Goal: Navigation & Orientation: Locate item on page

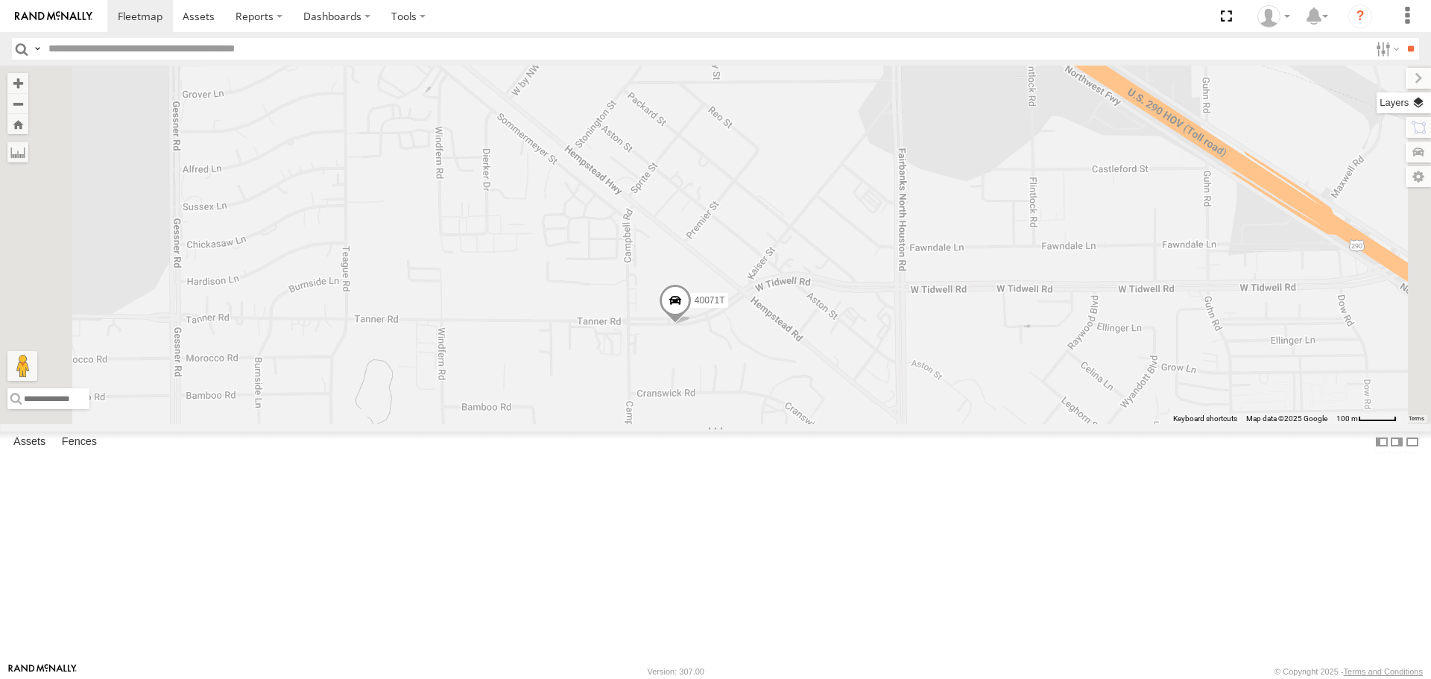
click at [1415, 103] on label at bounding box center [1404, 102] width 54 height 21
click at [0, 0] on span "Basemaps" at bounding box center [0, 0] width 0 height 0
click at [0, 0] on span "Satellite + Roadmap" at bounding box center [0, 0] width 0 height 0
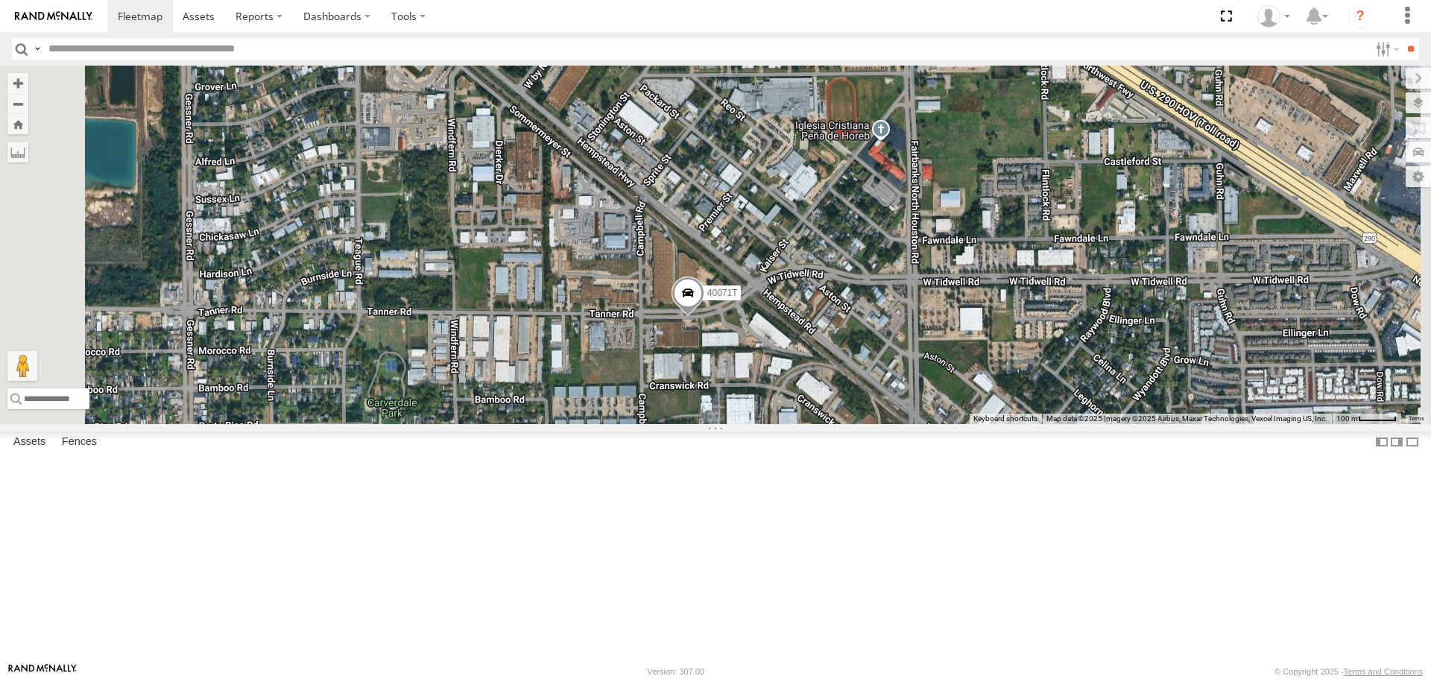
drag, startPoint x: 868, startPoint y: 463, endPoint x: 880, endPoint y: 458, distance: 13.7
click at [880, 423] on div "5216 40071T 40028T 40022T 87121T T3205 5411 5248 37142T 37131T T3202 5381-Sold …" at bounding box center [715, 245] width 1431 height 358
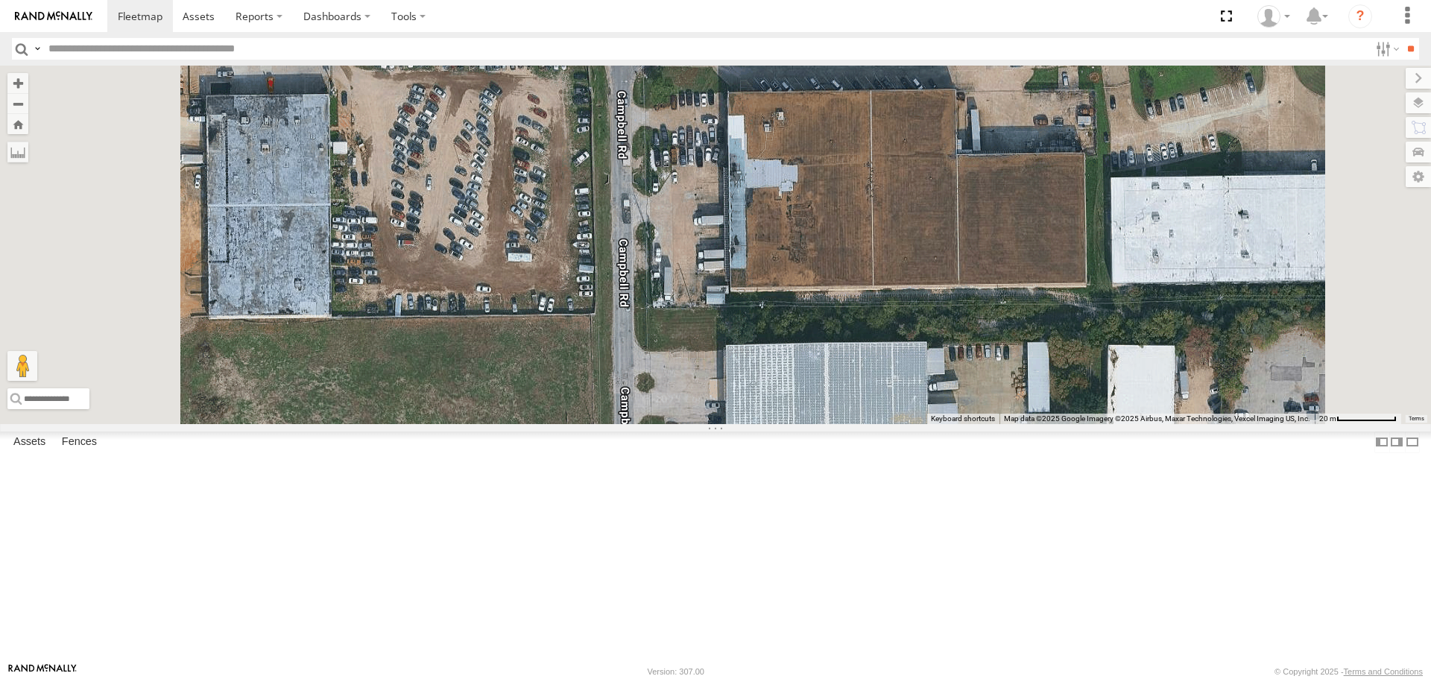
drag, startPoint x: 879, startPoint y: 428, endPoint x: 929, endPoint y: 394, distance: 59.5
click at [929, 394] on div "5216 40071T 40028T 40022T 87121T T3205 5411 5248 37142T 37131T T3202 5381-Sold …" at bounding box center [715, 245] width 1431 height 358
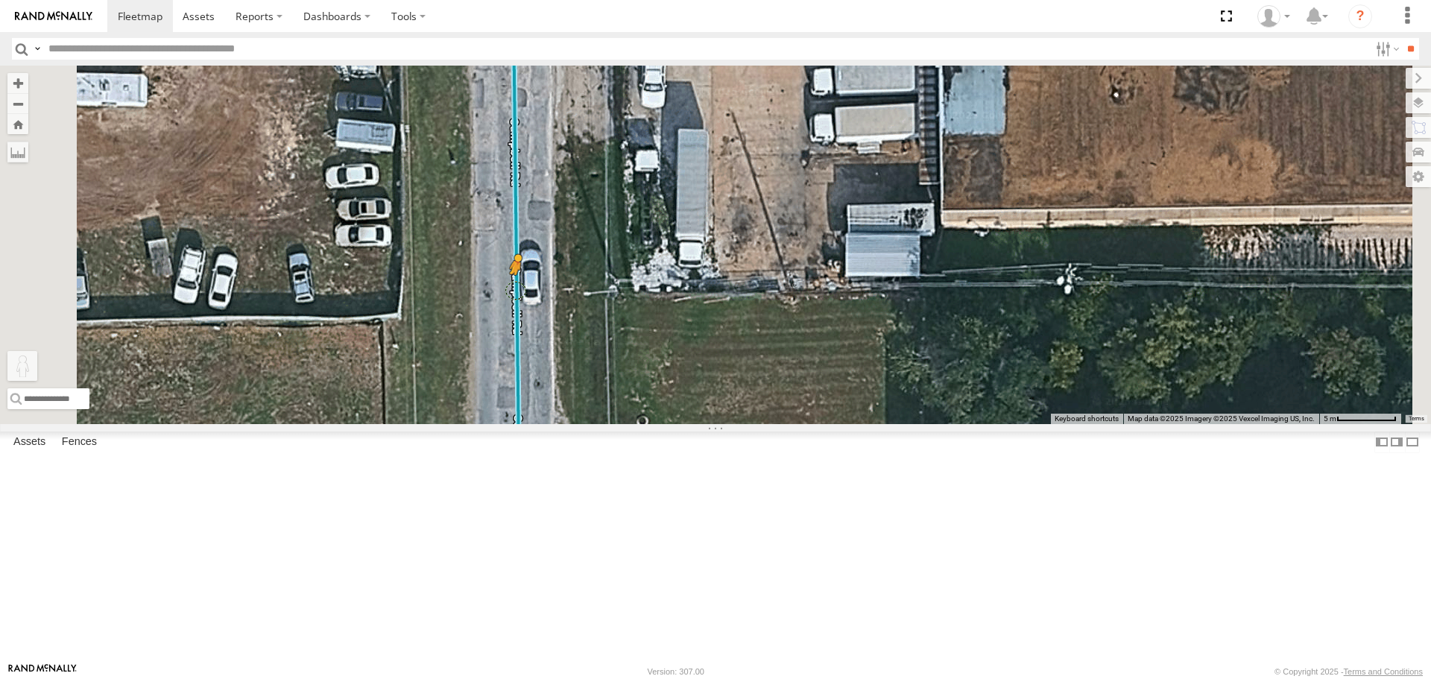
drag, startPoint x: 398, startPoint y: 601, endPoint x: 704, endPoint y: 410, distance: 360.7
click at [704, 410] on div "5216 40071T 40028T 40022T 87121T T3205 5411 5248 37142T 37131T T3202 5381-Sold …" at bounding box center [715, 245] width 1431 height 358
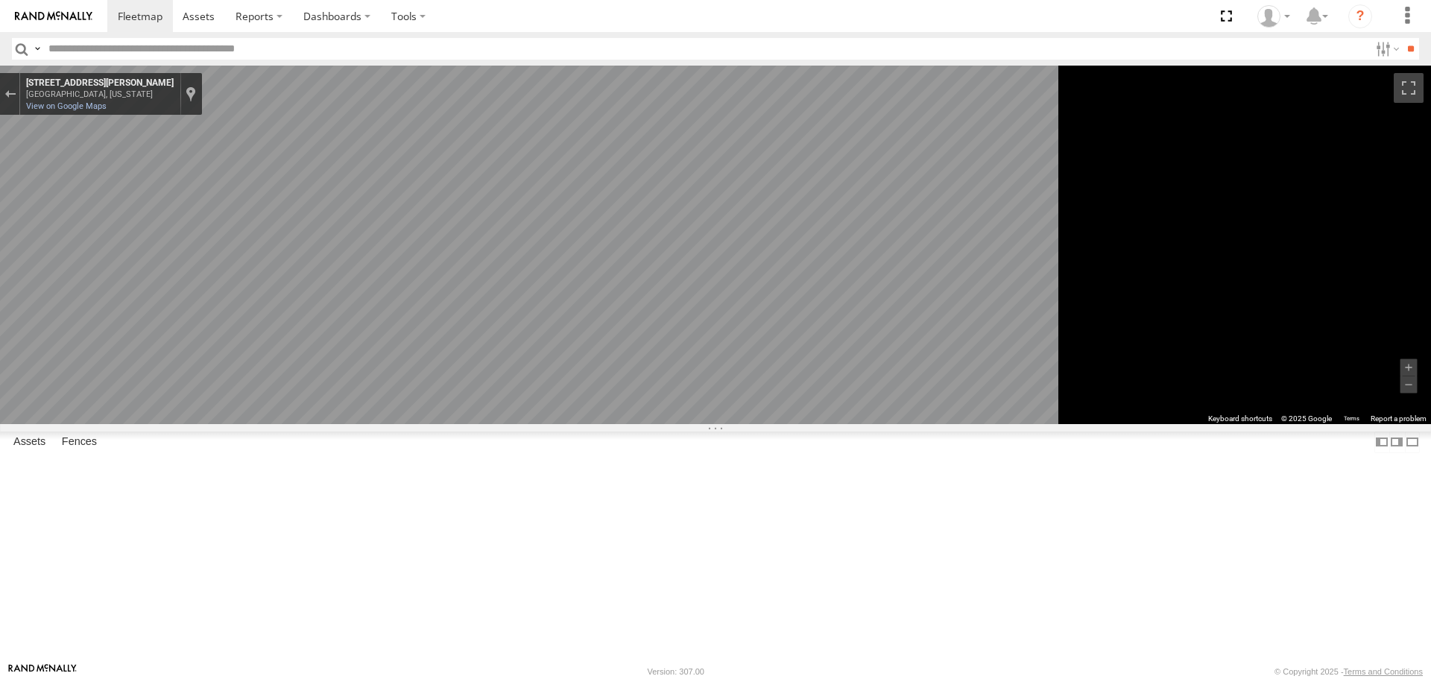
click at [1278, 397] on div "To navigate the map with touch gestures double-tap and hold your finger on the …" at bounding box center [715, 245] width 1431 height 358
click at [294, 441] on main "To navigate the map with touch gestures double-tap and hold your finger on the …" at bounding box center [715, 364] width 1431 height 597
click at [320, 453] on main "To navigate the map with touch gestures double-tap and hold your finger on the …" at bounding box center [715, 364] width 1431 height 597
click at [332, 453] on main "To navigate the map with touch gestures double-tap and hold your finger on the …" at bounding box center [715, 364] width 1431 height 597
click at [162, 499] on main "To navigate the map with touch gestures double-tap and hold your finger on the …" at bounding box center [715, 364] width 1431 height 597
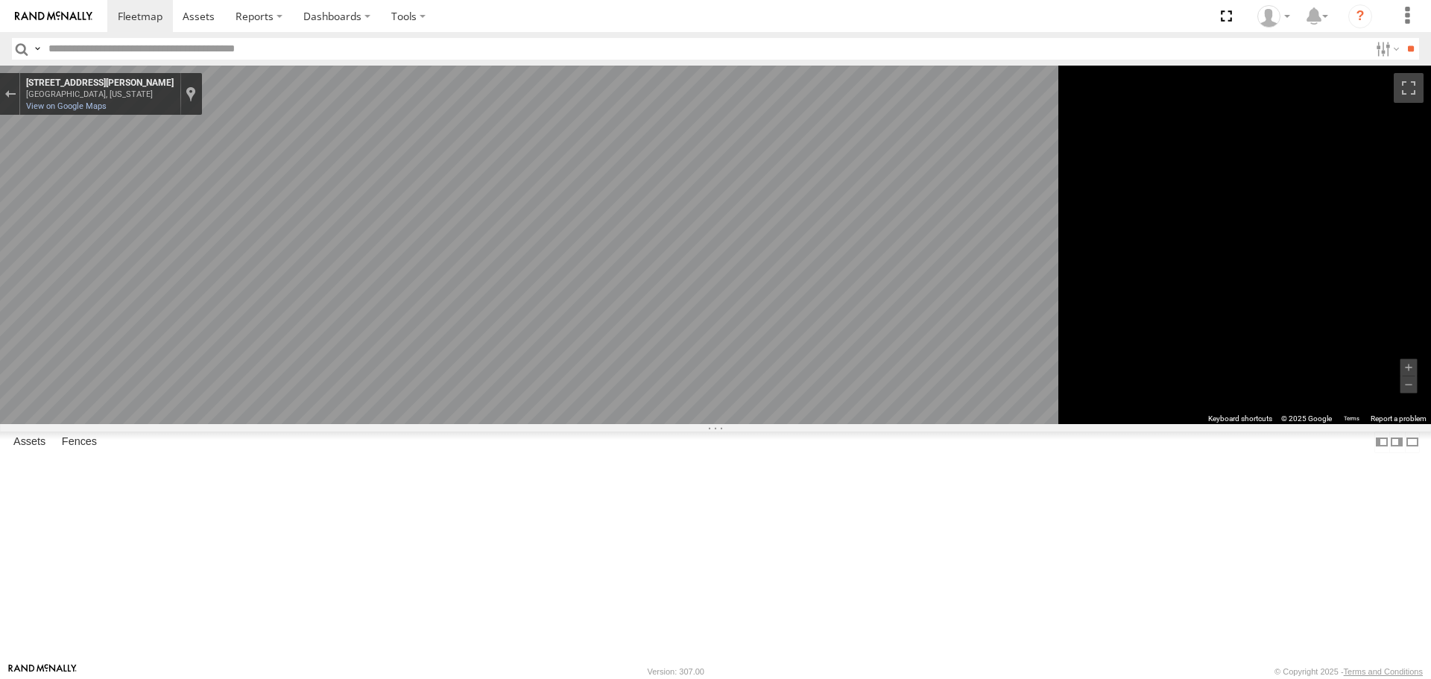
click at [300, 435] on main "To navigate the map with touch gestures double-tap and hold your finger on the …" at bounding box center [715, 364] width 1431 height 597
click at [240, 517] on main "To navigate the map with touch gestures double-tap and hold your finger on the …" at bounding box center [715, 364] width 1431 height 597
click at [364, 499] on main "To navigate the map with touch gestures double-tap and hold your finger on the …" at bounding box center [715, 364] width 1431 height 597
click at [0, 373] on html at bounding box center [715, 339] width 1431 height 679
click at [265, 430] on main "To navigate the map with touch gestures double-tap and hold your finger on the …" at bounding box center [715, 364] width 1431 height 597
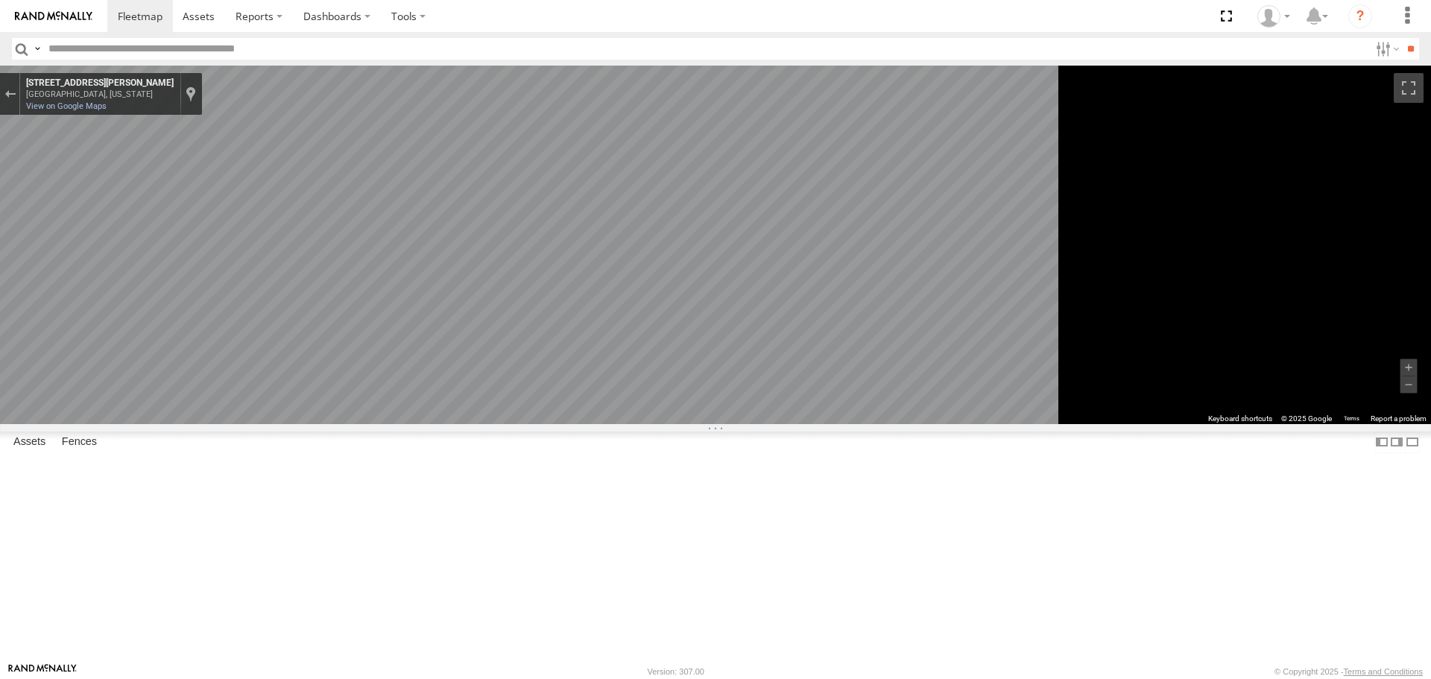
click at [1273, 420] on div "To navigate the map with touch gestures double-tap and hold your finger on the …" at bounding box center [715, 245] width 1431 height 358
drag, startPoint x: 381, startPoint y: 95, endPoint x: 415, endPoint y: 116, distance: 39.8
click at [16, 95] on div "Exit the Street View" at bounding box center [9, 93] width 11 height 9
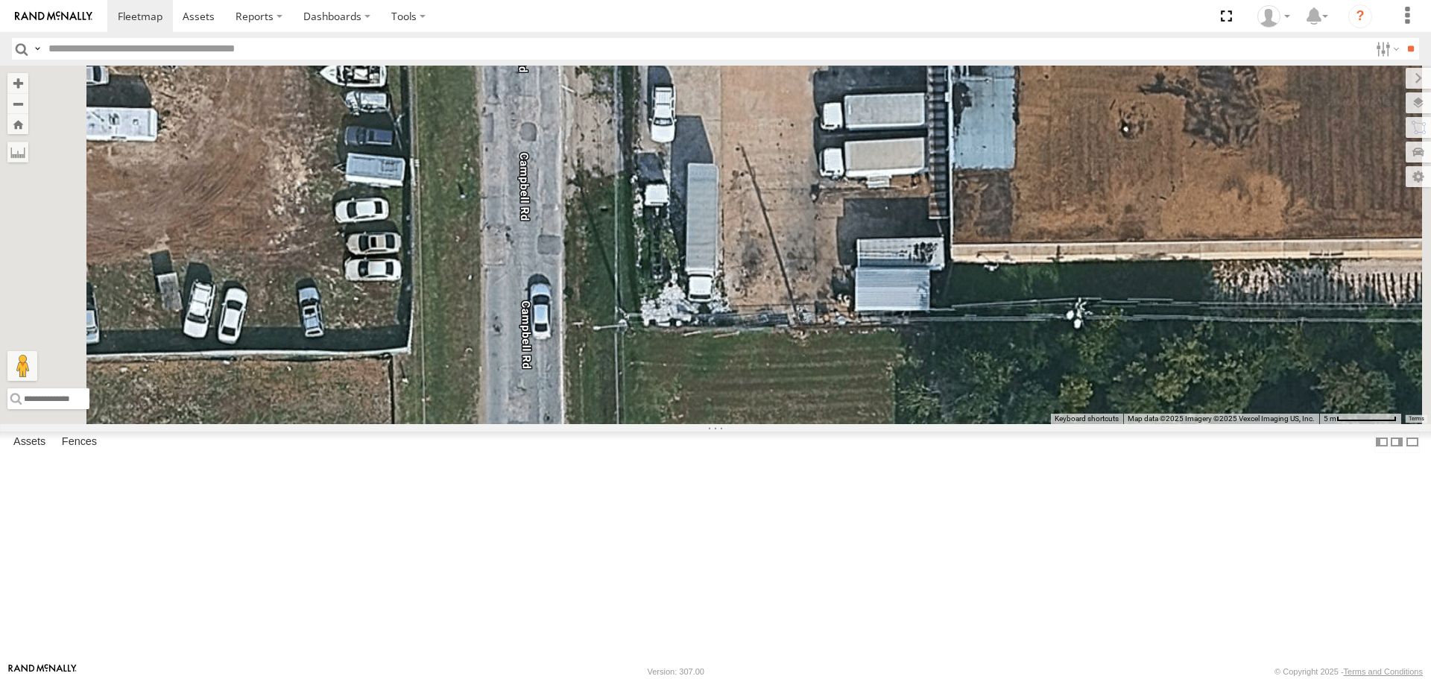
drag, startPoint x: 841, startPoint y: 487, endPoint x: 847, endPoint y: 555, distance: 68.9
click at [847, 423] on div "5216 40071T 40028T 40022T 87121T T3205 5411 5248 37142T 37131T T3202 5381-Sold …" at bounding box center [715, 245] width 1431 height 358
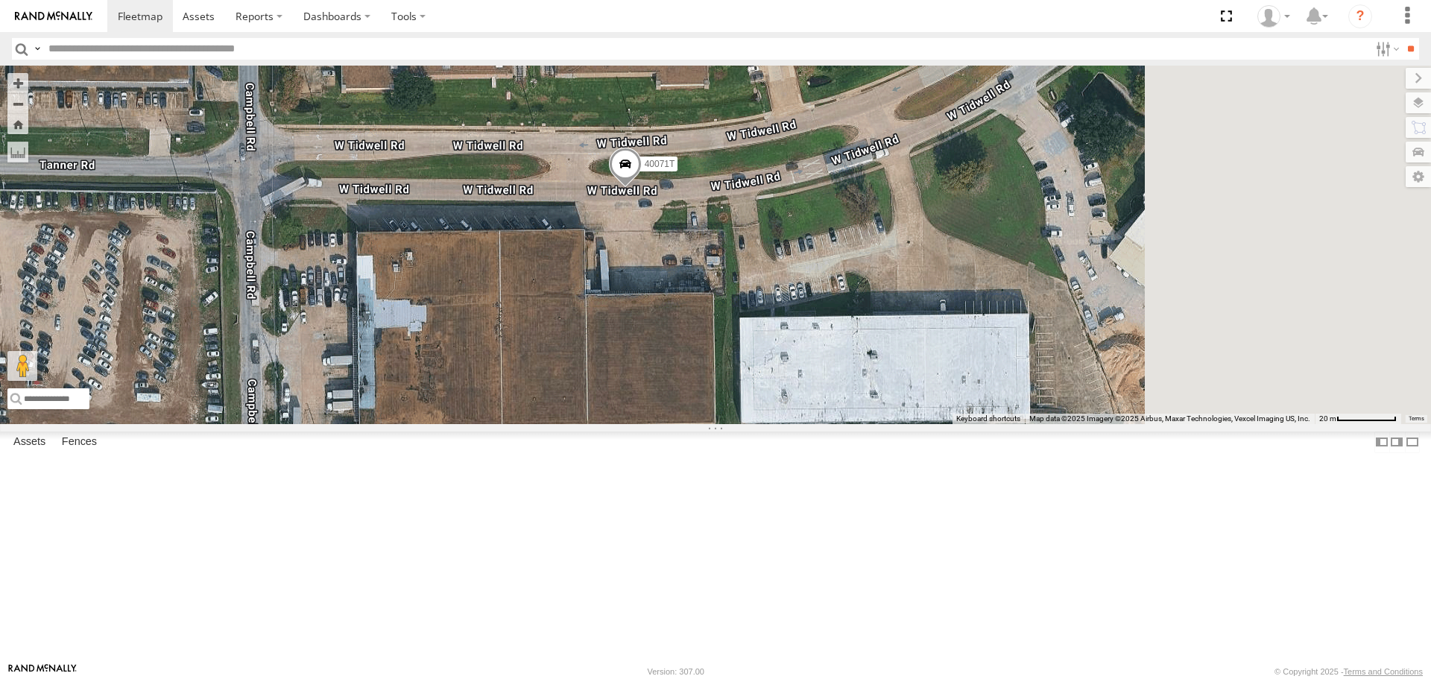
drag, startPoint x: 1054, startPoint y: 386, endPoint x: 675, endPoint y: 414, distance: 380.4
click at [675, 414] on div "5216 40071T 40028T 40022T 87121T T3205 5411 5248 37142T 37131T T3202 5381-Sold …" at bounding box center [715, 245] width 1431 height 358
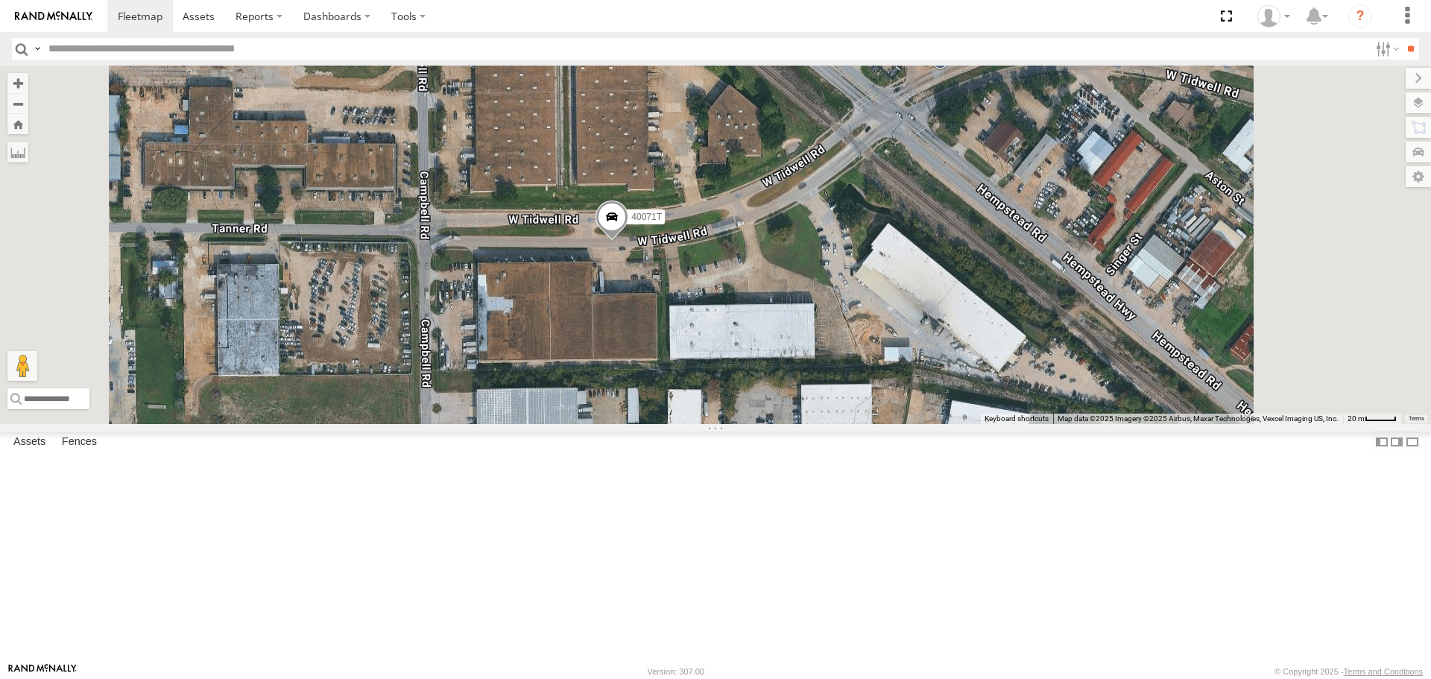
click at [0, 0] on span "Roadmap" at bounding box center [0, 0] width 0 height 0
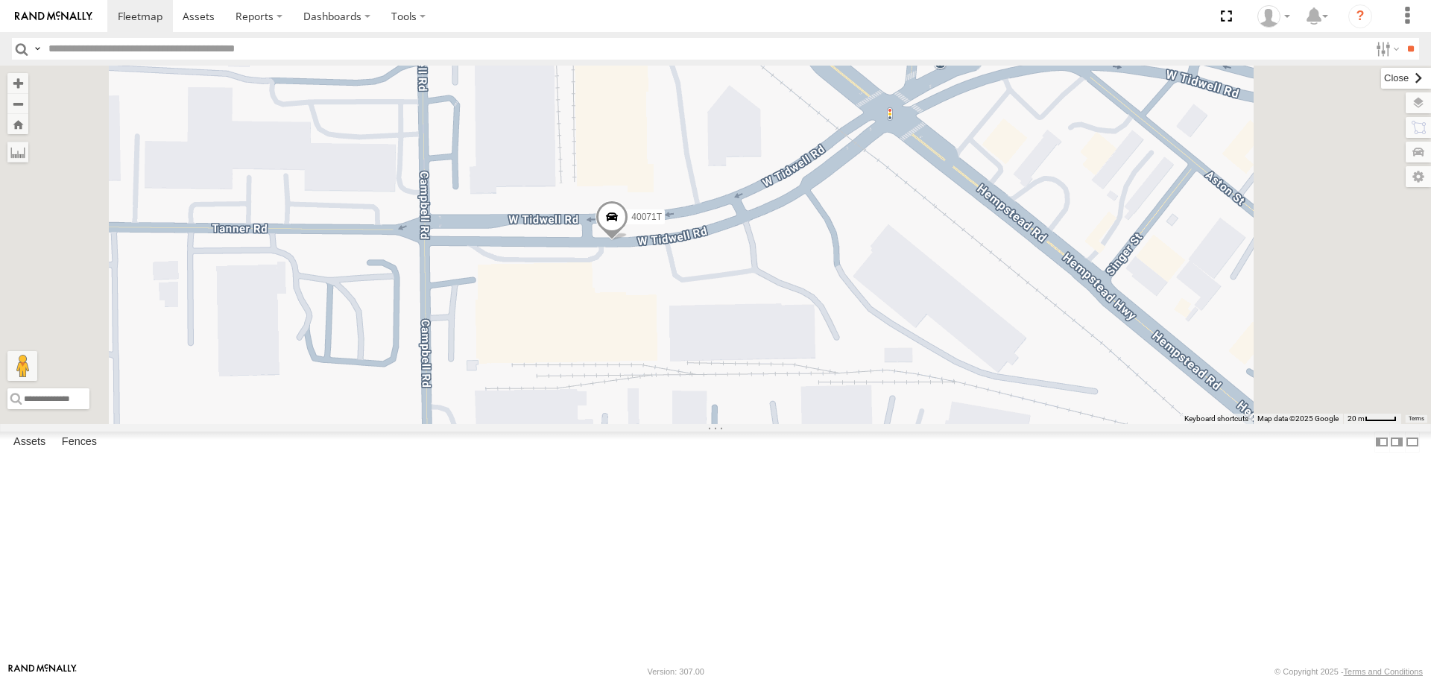
click at [1381, 80] on label at bounding box center [1406, 78] width 50 height 21
